Goal: Navigation & Orientation: Find specific page/section

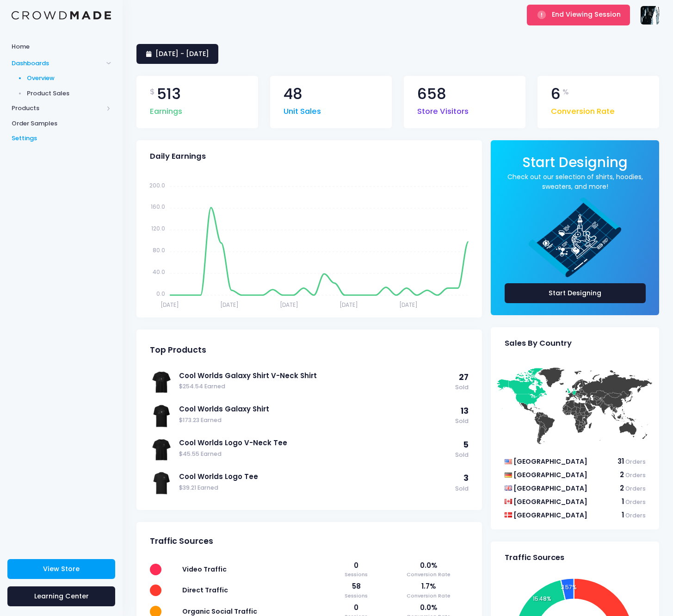
click at [62, 139] on span "Settings" at bounding box center [62, 138] width 100 height 9
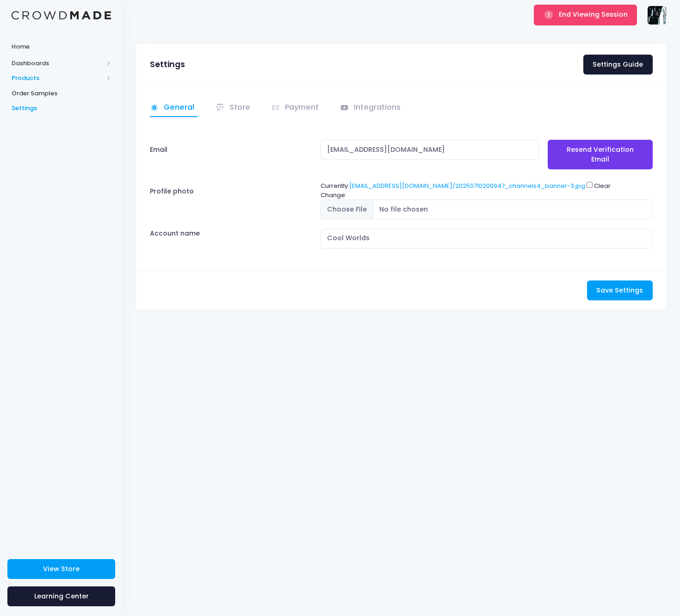
click at [35, 75] on span "Products" at bounding box center [58, 78] width 92 height 9
click at [44, 89] on span "Product Builder" at bounding box center [69, 93] width 85 height 9
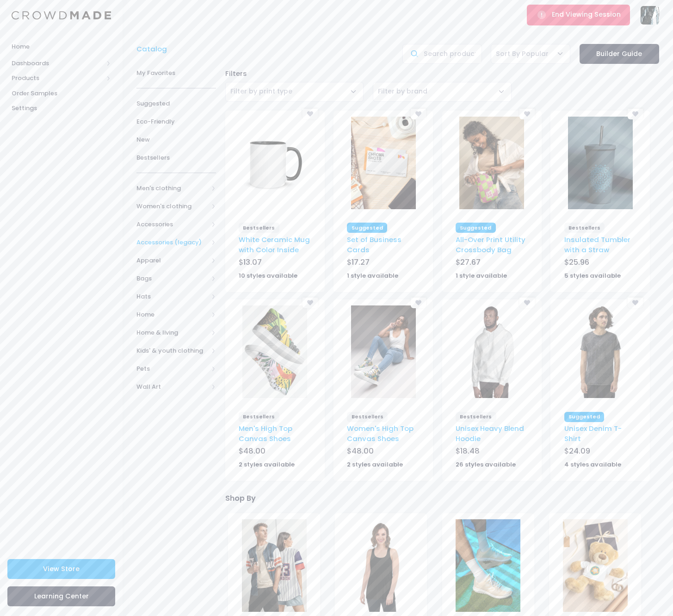
click at [166, 243] on span "Accessories (legacy)" at bounding box center [173, 242] width 72 height 9
click at [168, 304] on span "Apparel" at bounding box center [173, 305] width 72 height 9
click at [176, 382] on span "Home & living" at bounding box center [173, 386] width 72 height 9
click at [178, 369] on span "Drinkware & coasters" at bounding box center [174, 373] width 46 height 18
click at [176, 394] on span "All Drinkware & coasters" at bounding box center [180, 400] width 49 height 18
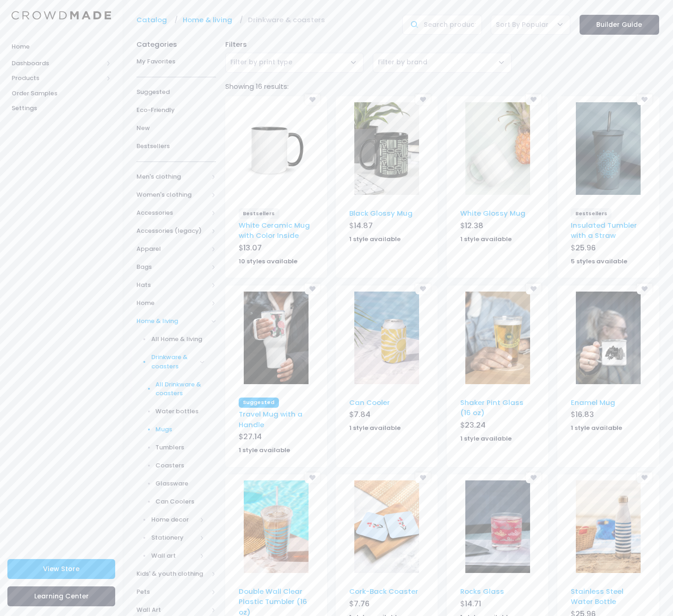
scroll to position [200, 0]
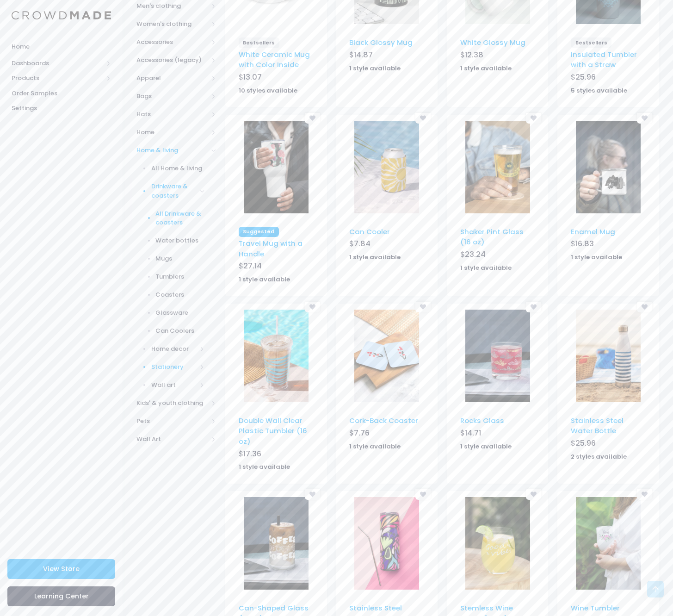
click at [185, 362] on span "Stationery" at bounding box center [174, 366] width 46 height 9
click at [175, 246] on span "All Stationery" at bounding box center [180, 249] width 49 height 9
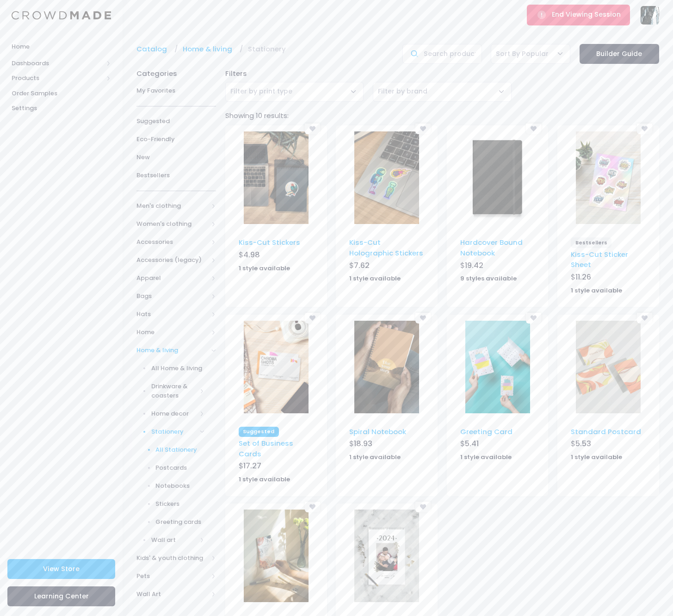
click at [180, 1] on div "End Viewing Session Cool Worlds dmk2184@columbia.edu Not Verified Settings Sign…" at bounding box center [398, 15] width 523 height 30
click at [579, 18] on span "End Viewing Session" at bounding box center [586, 14] width 69 height 9
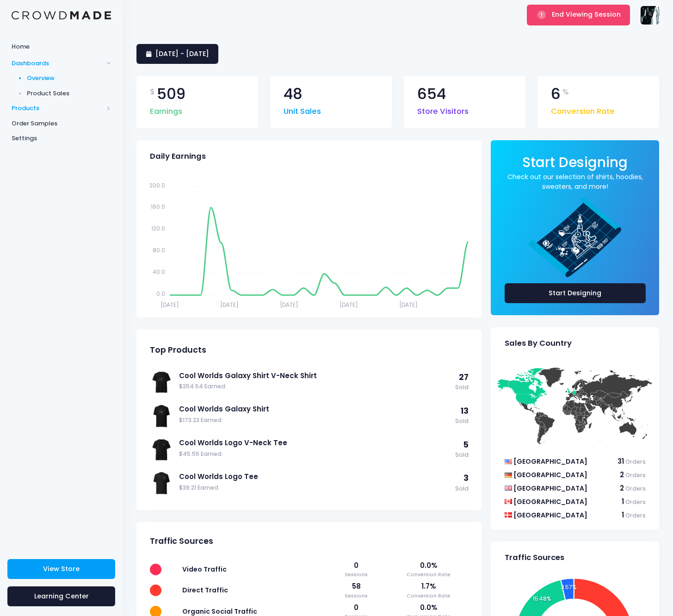
click at [52, 108] on span "Products" at bounding box center [58, 108] width 92 height 9
click at [49, 87] on link "Product Builder" at bounding box center [61, 93] width 123 height 15
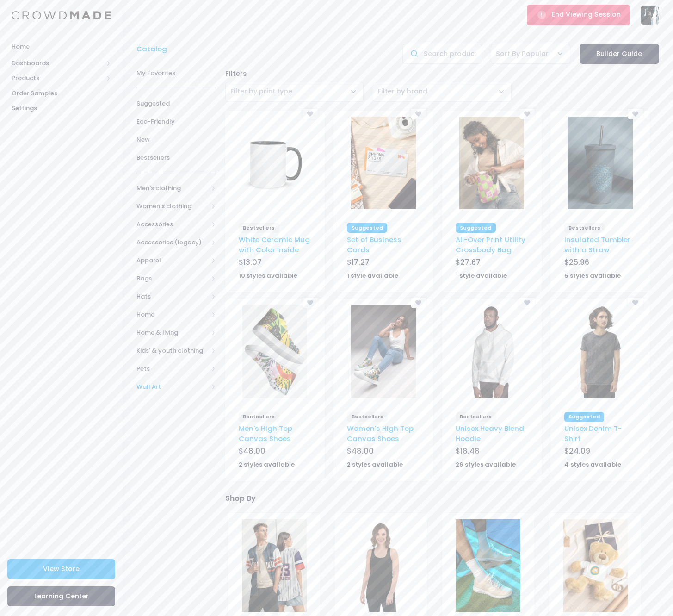
click at [163, 378] on span "Wall Art" at bounding box center [177, 387] width 80 height 18
click at [167, 224] on span "Accessories" at bounding box center [173, 224] width 72 height 9
click at [173, 455] on span "Home & living" at bounding box center [173, 459] width 72 height 9
click at [163, 313] on span "Home" at bounding box center [173, 314] width 72 height 9
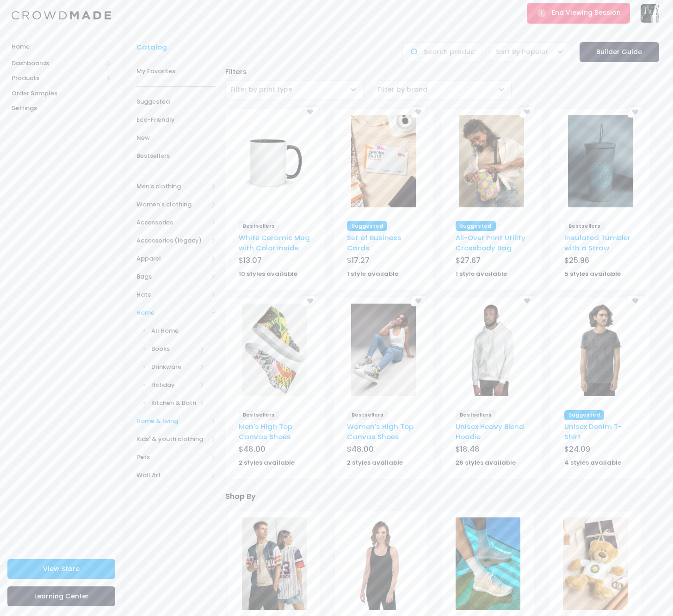
scroll to position [17, 0]
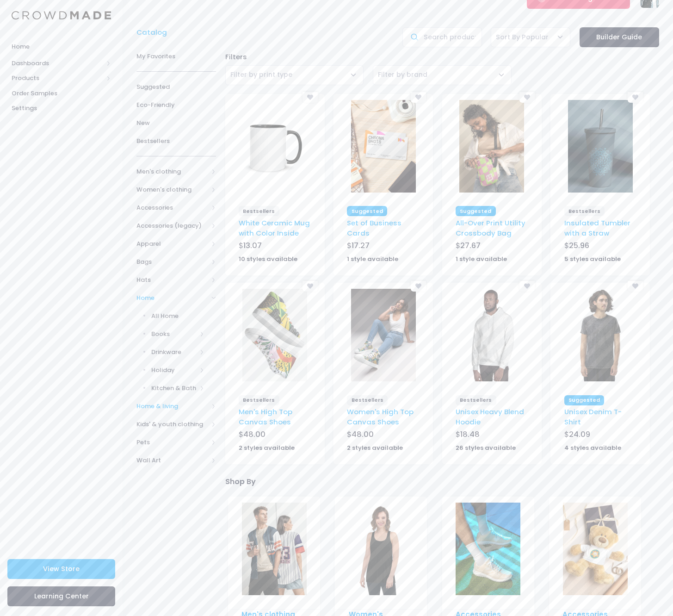
click at [183, 404] on span "Home & living" at bounding box center [173, 406] width 72 height 9
click at [178, 396] on span "Stationery" at bounding box center [174, 397] width 46 height 9
click at [170, 393] on span "Stationery" at bounding box center [174, 397] width 46 height 9
click at [169, 393] on span "Stationery" at bounding box center [174, 397] width 46 height 9
click at [173, 411] on span "All Stationery" at bounding box center [180, 415] width 49 height 9
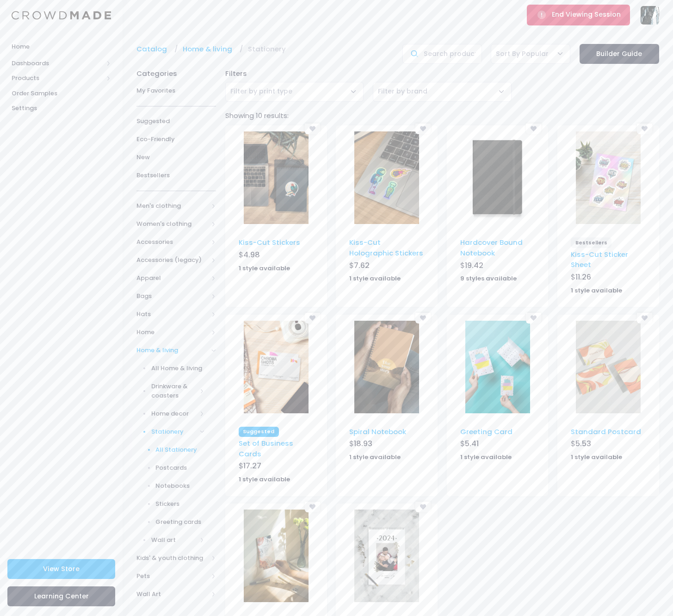
click at [536, 12] on button "End Viewing Session" at bounding box center [578, 15] width 103 height 20
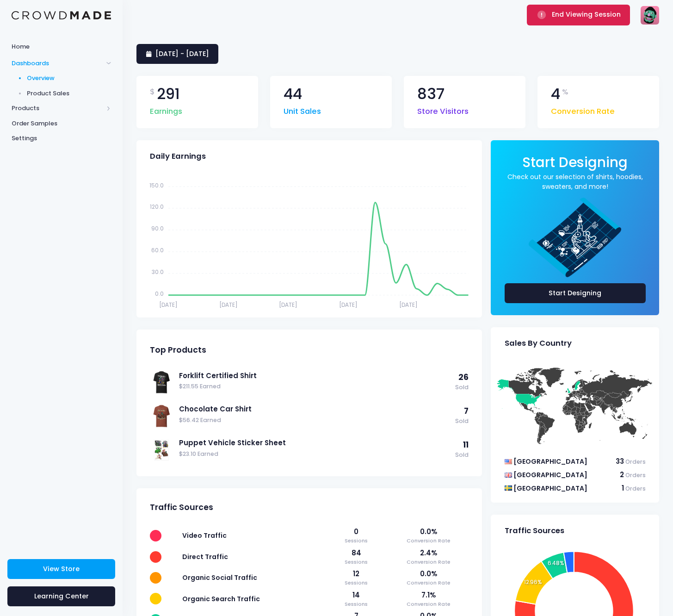
click at [569, 17] on span "End Viewing Session" at bounding box center [586, 14] width 69 height 9
